Goal: Find specific page/section: Find specific page/section

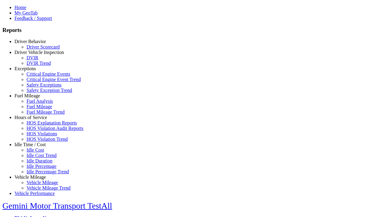
click at [35, 71] on link "Exceptions" at bounding box center [24, 68] width 21 height 5
click at [39, 87] on link "Safety Exceptions" at bounding box center [44, 84] width 35 height 5
select select "**"
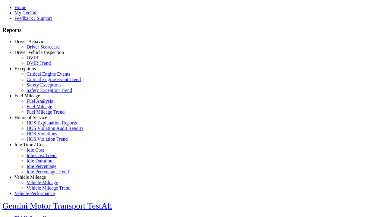
type input "**********"
